Goal: Use online tool/utility: Utilize a website feature to perform a specific function

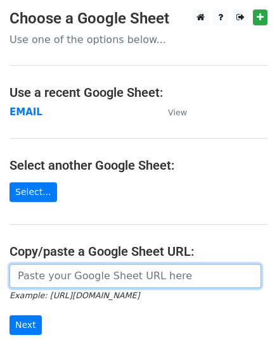
click at [58, 273] on input "url" at bounding box center [134, 276] width 251 height 24
paste input "[URL][DOMAIN_NAME]"
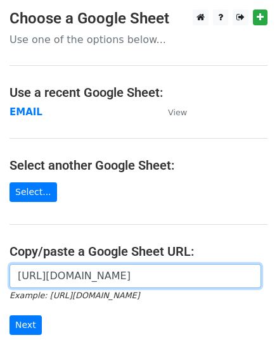
scroll to position [0, 280]
type input "[URL][DOMAIN_NAME]"
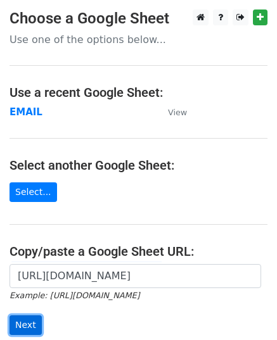
click at [31, 315] on input "Next" at bounding box center [25, 325] width 32 height 20
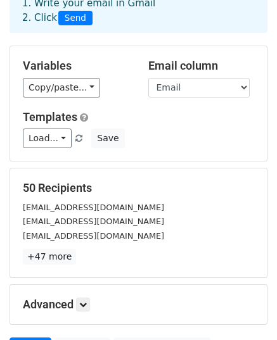
scroll to position [190, 0]
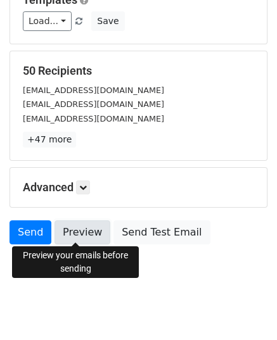
click at [66, 235] on link "Preview" at bounding box center [82, 232] width 56 height 24
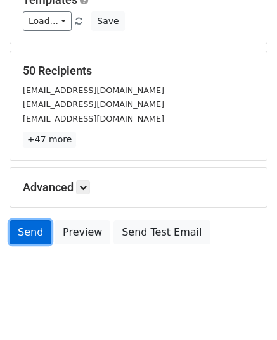
click at [24, 233] on link "Send" at bounding box center [30, 232] width 42 height 24
